Goal: Book appointment/travel/reservation

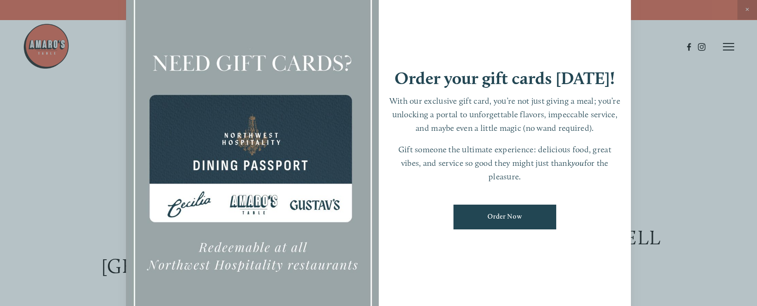
click at [693, 94] on div at bounding box center [378, 153] width 757 height 306
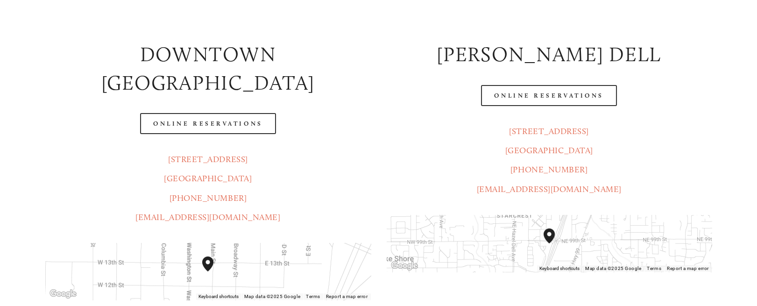
scroll to position [186, 0]
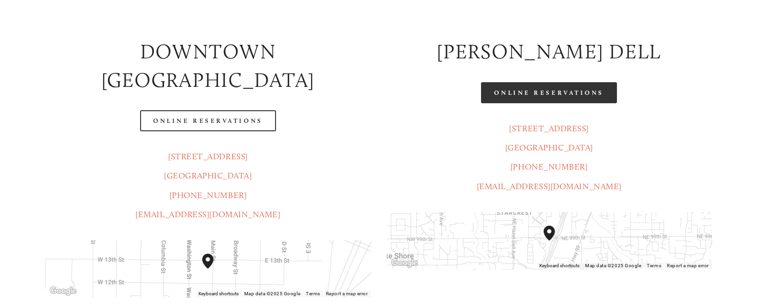
click at [527, 101] on link "Online Reservations" at bounding box center [548, 92] width 135 height 21
click at [538, 95] on link "Online Reservations" at bounding box center [548, 92] width 135 height 21
click at [554, 97] on link "Online Reservations" at bounding box center [548, 92] width 135 height 21
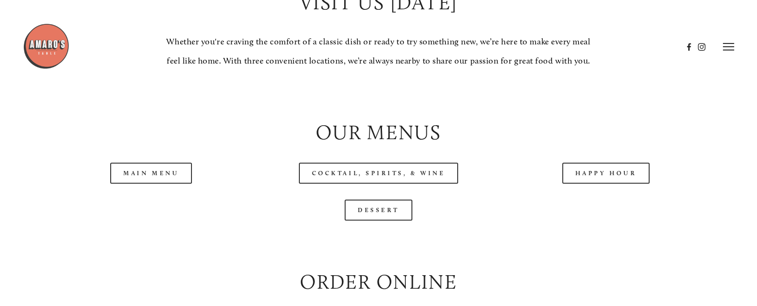
scroll to position [881, 0]
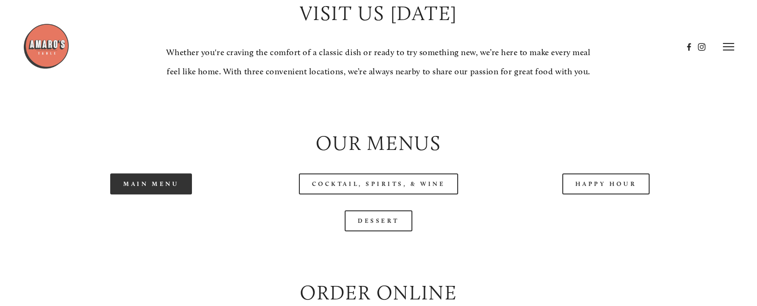
click at [153, 194] on link "Main Menu" at bounding box center [151, 183] width 82 height 21
